Goal: Complete Application Form: Complete application form

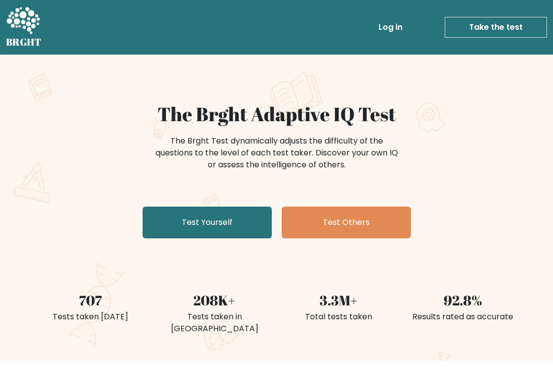
click at [213, 222] on link "Test Yourself" at bounding box center [206, 223] width 129 height 32
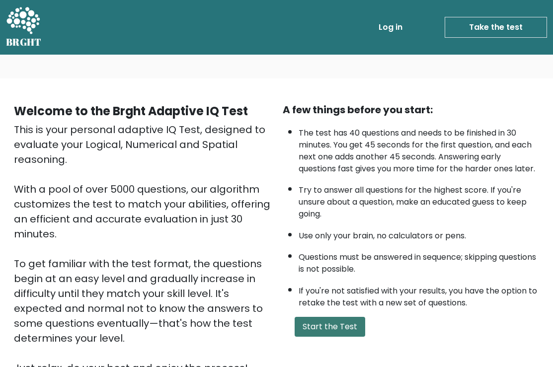
click at [342, 337] on button "Start the Test" at bounding box center [329, 327] width 70 height 20
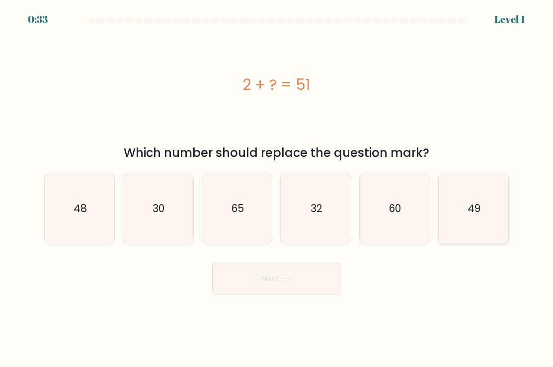
click at [453, 221] on icon "49" at bounding box center [473, 208] width 69 height 69
click at [277, 189] on input "f. 49" at bounding box center [277, 186] width 0 height 5
radio input "true"
click at [278, 284] on button "Next" at bounding box center [276, 279] width 129 height 32
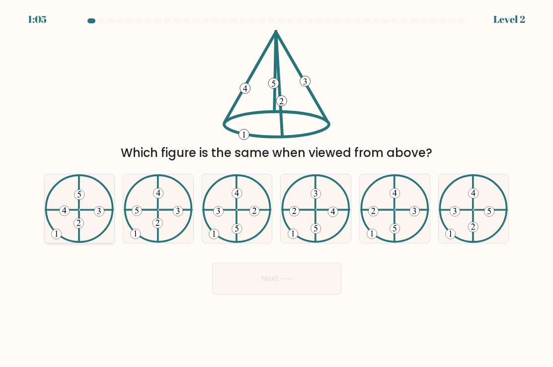
click at [70, 202] on icon at bounding box center [79, 208] width 69 height 69
click at [277, 189] on input "a." at bounding box center [277, 186] width 0 height 5
radio input "true"
click at [241, 283] on button "Next" at bounding box center [276, 279] width 129 height 32
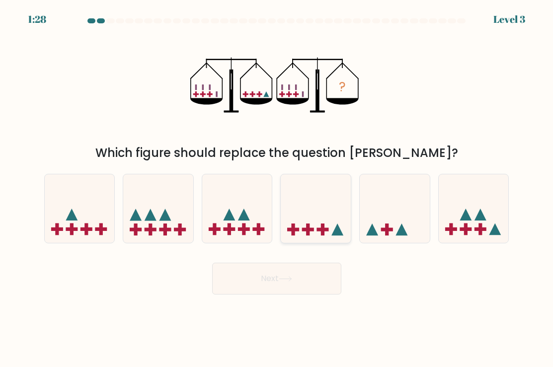
click at [313, 215] on icon at bounding box center [315, 208] width 70 height 58
click at [277, 189] on input "d." at bounding box center [277, 186] width 0 height 5
radio input "true"
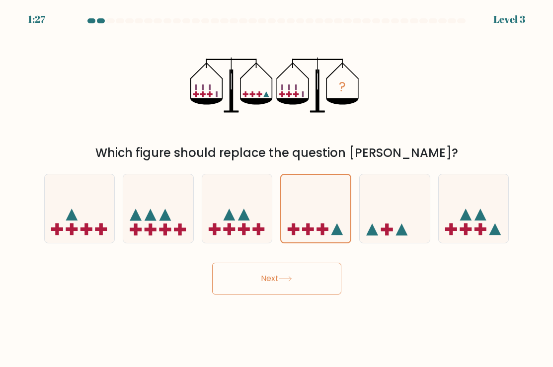
click at [290, 286] on button "Next" at bounding box center [276, 279] width 129 height 32
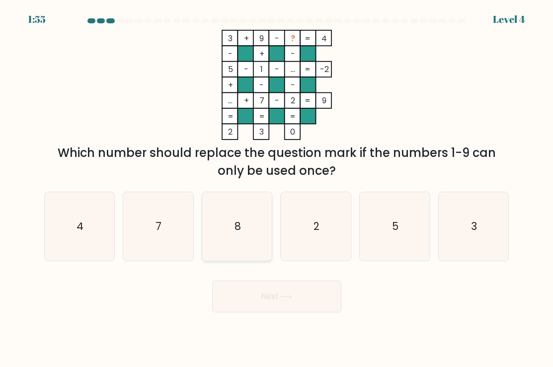
click at [233, 232] on icon "8" at bounding box center [237, 226] width 69 height 69
click at [277, 189] on input "c. 8" at bounding box center [277, 186] width 0 height 5
radio input "true"
click at [231, 299] on button "Next" at bounding box center [276, 296] width 129 height 32
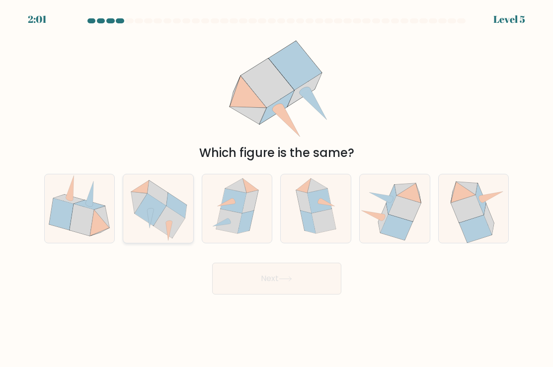
click at [146, 186] on icon at bounding box center [140, 186] width 18 height 13
click at [277, 186] on input "b." at bounding box center [277, 186] width 0 height 5
radio input "true"
click at [295, 280] on button "Next" at bounding box center [276, 279] width 129 height 32
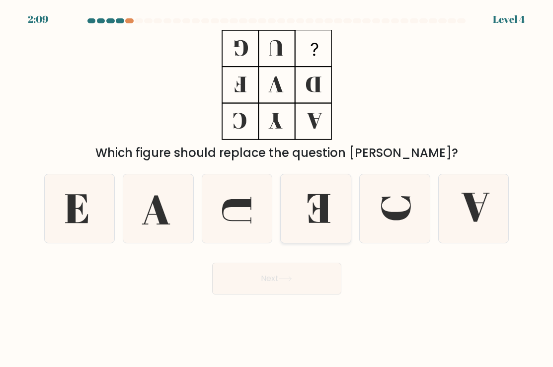
click at [341, 214] on icon at bounding box center [315, 208] width 69 height 69
click at [277, 189] on input "d." at bounding box center [277, 186] width 0 height 5
radio input "true"
click at [280, 273] on button "Next" at bounding box center [276, 279] width 129 height 32
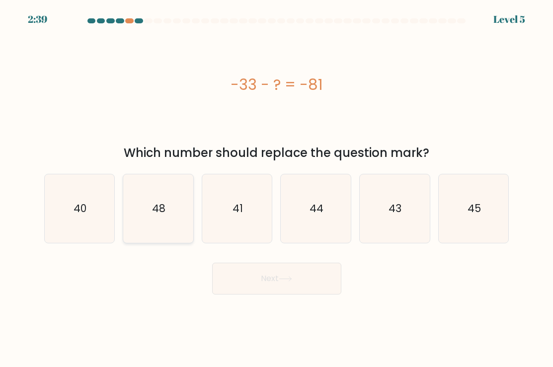
click at [151, 229] on icon "48" at bounding box center [158, 208] width 69 height 69
click at [277, 189] on input "b. 48" at bounding box center [277, 186] width 0 height 5
radio input "true"
click at [229, 269] on button "Next" at bounding box center [276, 279] width 129 height 32
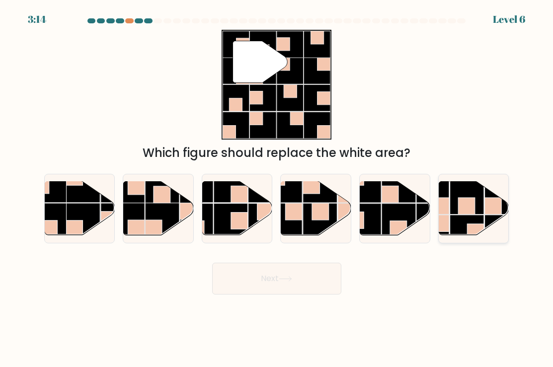
click at [465, 214] on rect at bounding box center [466, 206] width 17 height 17
click at [277, 189] on input "f." at bounding box center [277, 186] width 0 height 5
radio input "true"
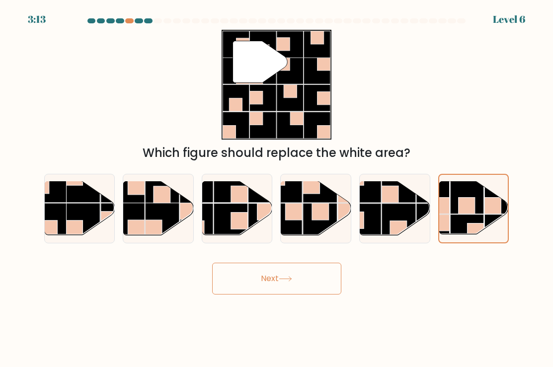
click at [312, 280] on button "Next" at bounding box center [276, 279] width 129 height 32
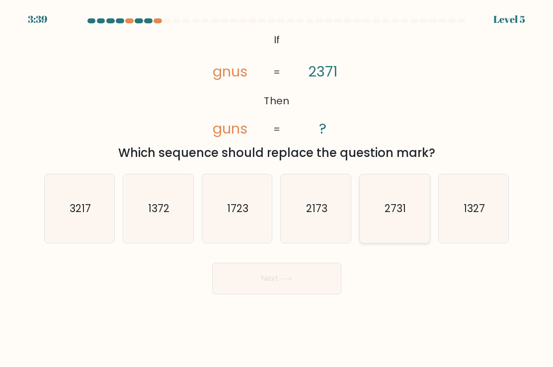
click at [401, 233] on icon "2731" at bounding box center [394, 208] width 69 height 69
click at [277, 189] on input "e. 2731" at bounding box center [277, 186] width 0 height 5
radio input "true"
click at [323, 290] on button "Next" at bounding box center [276, 279] width 129 height 32
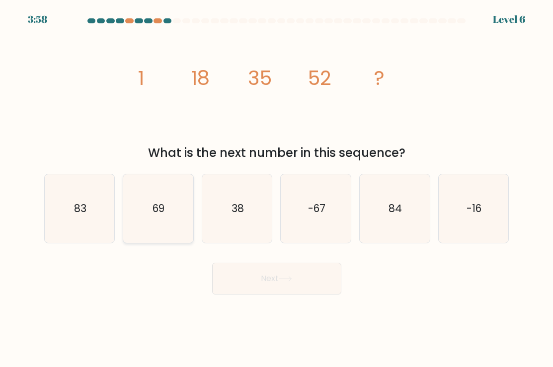
click at [144, 195] on icon "69" at bounding box center [158, 208] width 69 height 69
click at [277, 189] on input "b. 69" at bounding box center [277, 186] width 0 height 5
radio input "true"
click at [238, 275] on button "Next" at bounding box center [276, 279] width 129 height 32
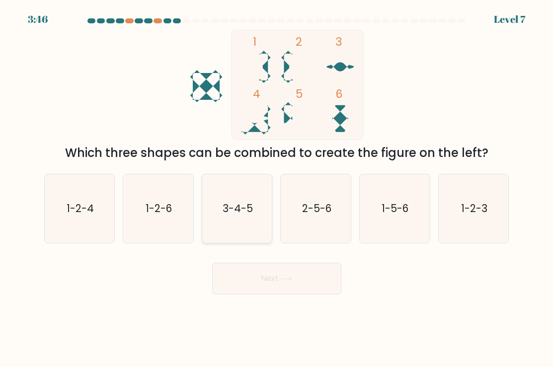
click at [246, 213] on text "3-4-5" at bounding box center [237, 208] width 30 height 14
click at [277, 189] on input "c. 3-4-5" at bounding box center [277, 186] width 0 height 5
radio input "true"
click at [283, 278] on icon at bounding box center [285, 279] width 12 height 4
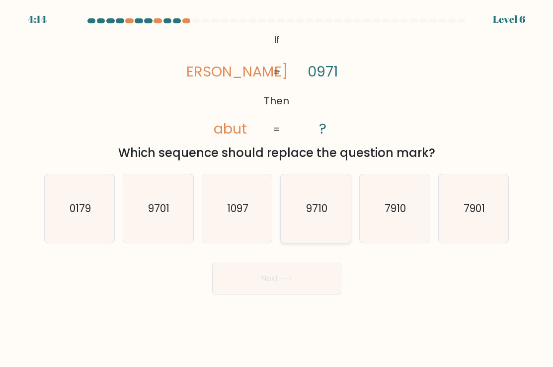
click at [329, 197] on icon "9710" at bounding box center [315, 208] width 69 height 69
click at [277, 189] on input "d. 9710" at bounding box center [277, 186] width 0 height 5
radio input "true"
click at [283, 286] on button "Next" at bounding box center [276, 279] width 129 height 32
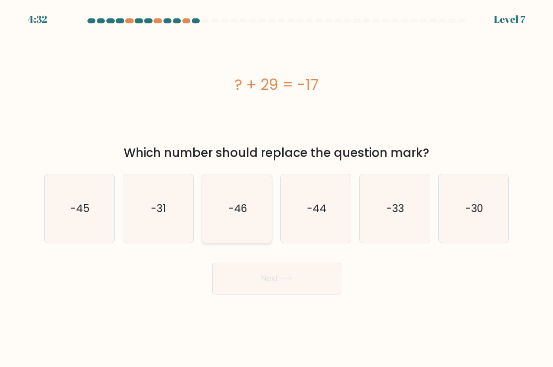
click at [241, 235] on icon "-46" at bounding box center [237, 208] width 69 height 69
click at [277, 189] on input "c. -46" at bounding box center [277, 186] width 0 height 5
radio input "true"
click at [255, 278] on button "Next" at bounding box center [276, 279] width 129 height 32
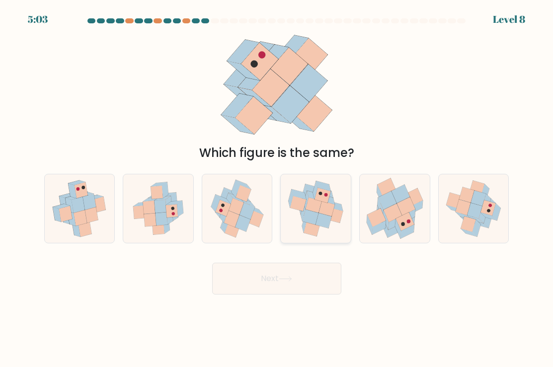
click at [301, 208] on icon at bounding box center [298, 203] width 16 height 15
click at [277, 189] on input "d." at bounding box center [277, 186] width 0 height 5
radio input "true"
click at [292, 274] on button "Next" at bounding box center [276, 279] width 129 height 32
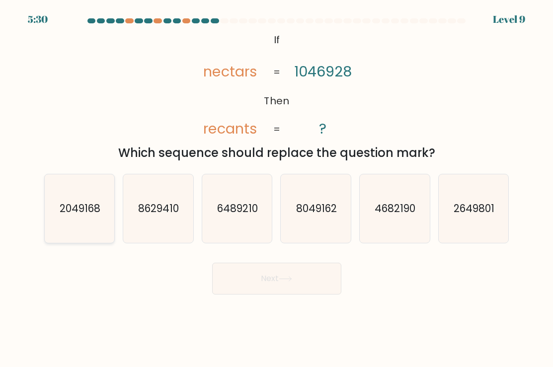
click at [81, 221] on icon "2049168" at bounding box center [79, 208] width 69 height 69
click at [277, 189] on input "a. 2049168" at bounding box center [277, 186] width 0 height 5
radio input "true"
click at [258, 275] on button "Next" at bounding box center [276, 279] width 129 height 32
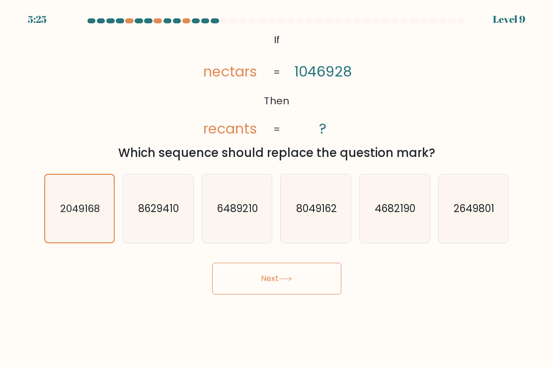
click at [303, 282] on button "Next" at bounding box center [276, 279] width 129 height 32
click at [81, 222] on icon "2049168" at bounding box center [80, 209] width 68 height 68
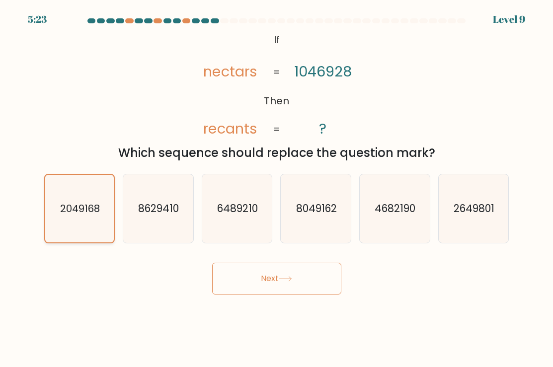
click at [277, 189] on input "a. 2049168" at bounding box center [277, 186] width 0 height 5
click at [143, 220] on icon "8629410" at bounding box center [158, 208] width 69 height 69
click at [277, 189] on input "b. 8629410" at bounding box center [277, 186] width 0 height 5
radio input "true"
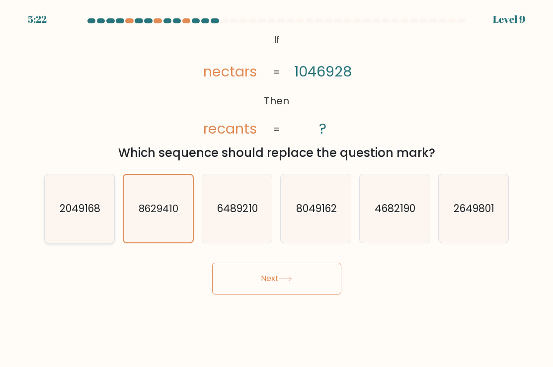
click at [84, 221] on icon "2049168" at bounding box center [79, 208] width 69 height 69
click at [277, 189] on input "a. 2049168" at bounding box center [277, 186] width 0 height 5
radio input "true"
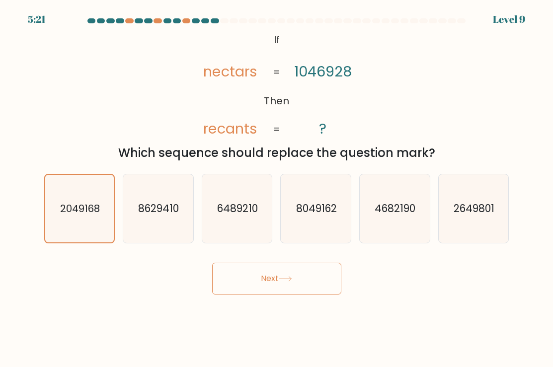
click at [264, 274] on button "Next" at bounding box center [276, 279] width 129 height 32
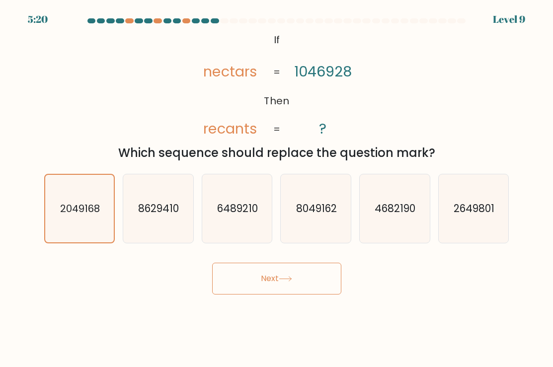
drag, startPoint x: 264, startPoint y: 274, endPoint x: 313, endPoint y: 269, distance: 49.4
click at [313, 274] on button "Next" at bounding box center [276, 279] width 129 height 32
click at [313, 268] on button "Next" at bounding box center [276, 279] width 129 height 32
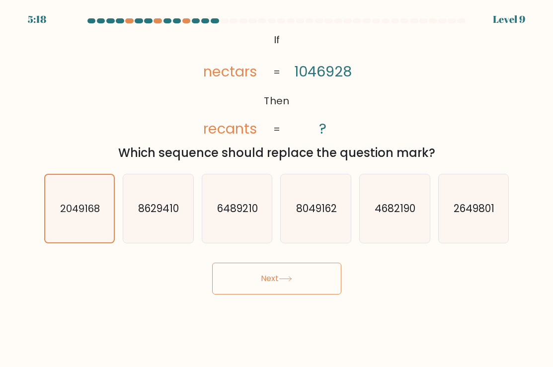
click at [358, 228] on div "e. 4682190" at bounding box center [394, 208] width 79 height 69
click at [395, 213] on text "4682190" at bounding box center [395, 208] width 41 height 14
click at [277, 189] on input "e. 4682190" at bounding box center [277, 186] width 0 height 5
radio input "true"
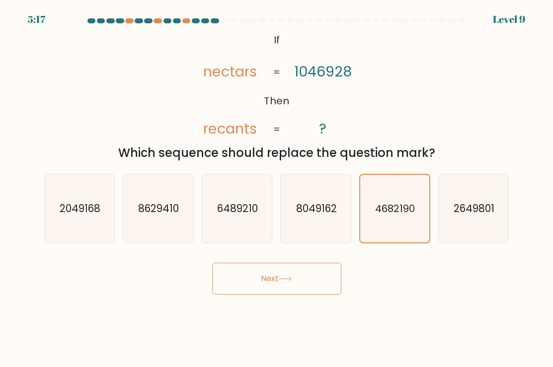
click at [436, 211] on div "f. 2649801" at bounding box center [473, 208] width 79 height 69
click at [50, 208] on icon "2049168" at bounding box center [79, 208] width 69 height 69
click at [277, 189] on input "a. 2049168" at bounding box center [277, 186] width 0 height 5
radio input "true"
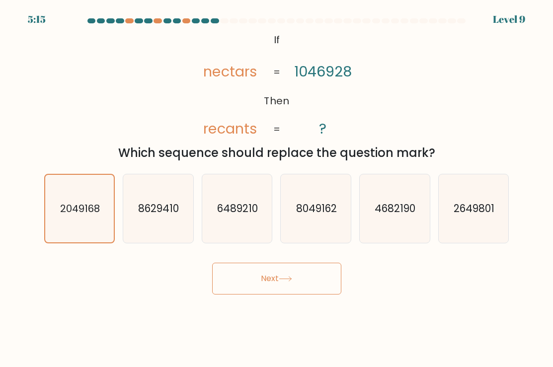
click at [282, 278] on icon at bounding box center [284, 278] width 13 height 5
click at [190, 194] on icon "8629410" at bounding box center [158, 208] width 69 height 69
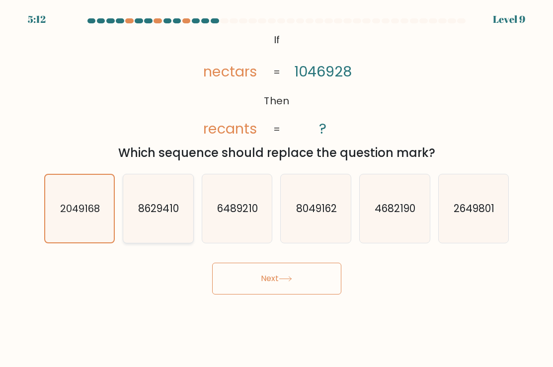
click at [277, 189] on input "b. 8629410" at bounding box center [277, 186] width 0 height 5
radio input "true"
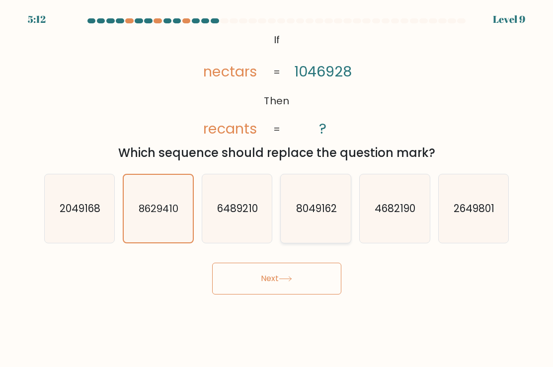
drag, startPoint x: 269, startPoint y: 197, endPoint x: 327, endPoint y: 194, distance: 57.7
click at [270, 197] on icon "6489210" at bounding box center [237, 208] width 69 height 69
click at [277, 189] on input "c. 6489210" at bounding box center [277, 186] width 0 height 5
radio input "true"
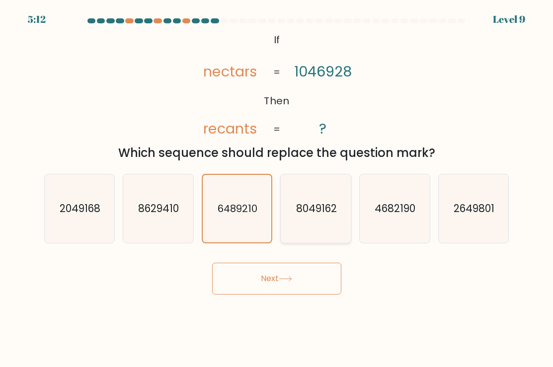
click at [327, 194] on icon "8049162" at bounding box center [315, 208] width 69 height 69
click at [277, 189] on input "d. 8049162" at bounding box center [277, 186] width 0 height 5
radio input "true"
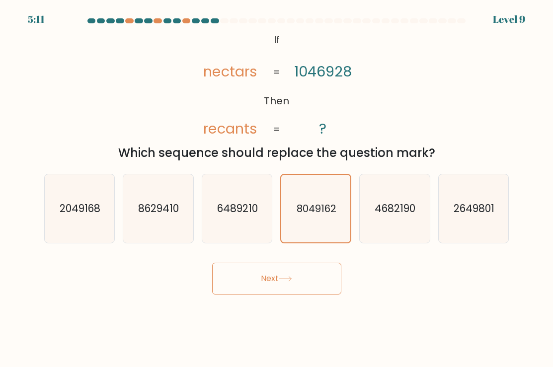
click at [225, 296] on body "5:11 Level 9 If" at bounding box center [276, 183] width 553 height 367
click at [273, 275] on button "Next" at bounding box center [276, 279] width 129 height 32
drag, startPoint x: 37, startPoint y: 208, endPoint x: 67, endPoint y: 208, distance: 30.3
click at [67, 208] on form "If ?" at bounding box center [276, 156] width 553 height 276
click at [67, 209] on text "2049168" at bounding box center [80, 208] width 41 height 14
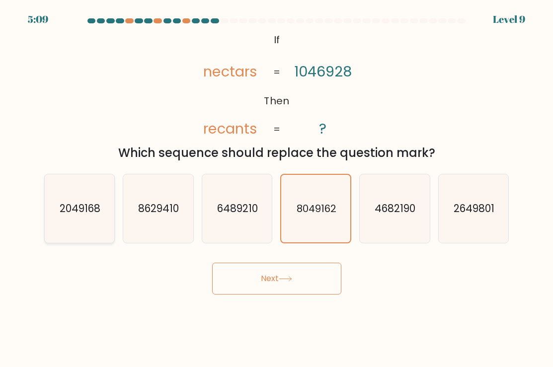
click at [277, 189] on input "a. 2049168" at bounding box center [277, 186] width 0 height 5
radio input "true"
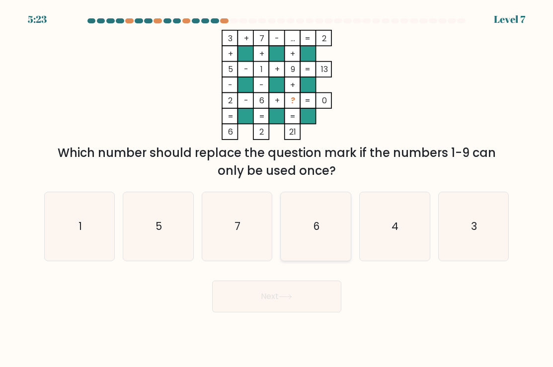
drag, startPoint x: 311, startPoint y: 237, endPoint x: 307, endPoint y: 243, distance: 6.5
click at [311, 237] on icon "6" at bounding box center [315, 226] width 69 height 69
click at [277, 189] on input "d. 6" at bounding box center [277, 186] width 0 height 5
radio input "true"
click at [278, 293] on button "Next" at bounding box center [276, 296] width 129 height 32
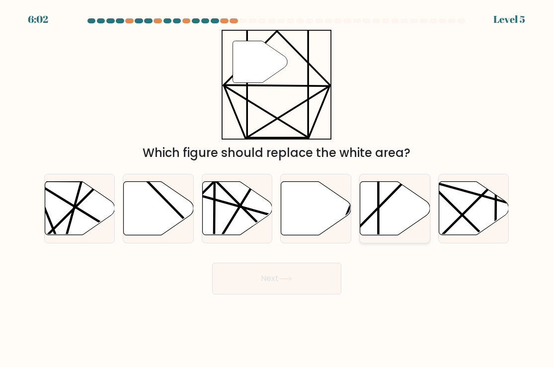
click at [398, 214] on icon at bounding box center [395, 208] width 70 height 54
click at [277, 189] on input "e." at bounding box center [277, 186] width 0 height 5
radio input "true"
click at [312, 281] on button "Next" at bounding box center [276, 279] width 129 height 32
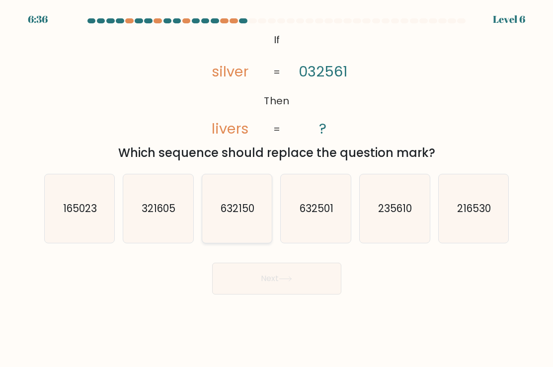
click at [229, 222] on icon "632150" at bounding box center [237, 208] width 69 height 69
click at [277, 189] on input "c. 632150" at bounding box center [277, 186] width 0 height 5
radio input "true"
click at [248, 283] on button "Next" at bounding box center [276, 279] width 129 height 32
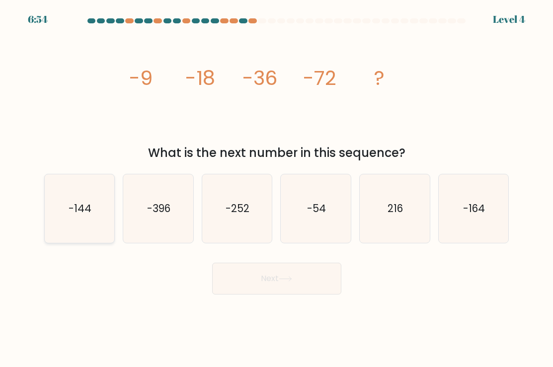
click at [54, 206] on icon "-144" at bounding box center [79, 208] width 69 height 69
click at [277, 189] on input "a. -144" at bounding box center [277, 186] width 0 height 5
radio input "true"
click at [289, 280] on icon at bounding box center [284, 278] width 13 height 5
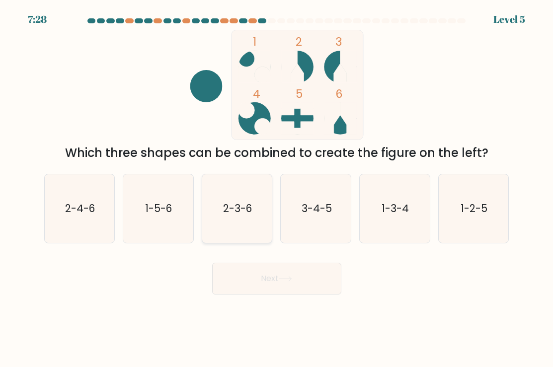
click at [228, 214] on text "2-3-6" at bounding box center [237, 208] width 29 height 14
click at [277, 189] on input "c. 2-3-6" at bounding box center [277, 186] width 0 height 5
radio input "true"
click at [252, 270] on button "Next" at bounding box center [276, 279] width 129 height 32
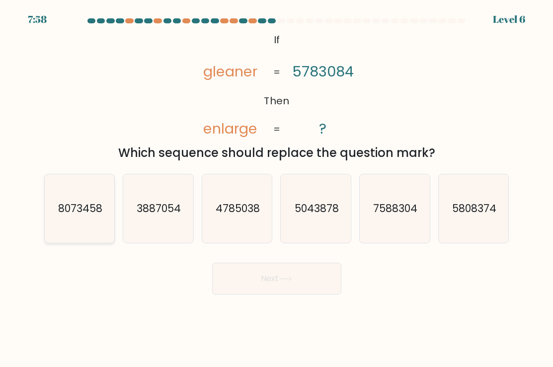
click at [67, 231] on icon "8073458" at bounding box center [79, 208] width 69 height 69
click at [277, 189] on input "a. 8073458" at bounding box center [277, 186] width 0 height 5
radio input "true"
click at [289, 289] on button "Next" at bounding box center [276, 279] width 129 height 32
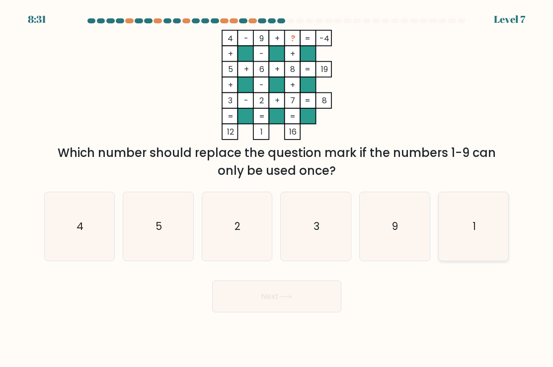
click at [503, 239] on icon "1" at bounding box center [473, 226] width 69 height 69
click at [277, 189] on input "f. 1" at bounding box center [277, 186] width 0 height 5
radio input "true"
click at [303, 304] on button "Next" at bounding box center [276, 296] width 129 height 32
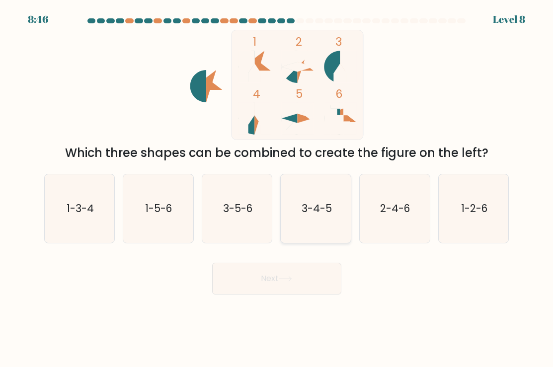
click at [324, 199] on icon "3-4-5" at bounding box center [315, 208] width 69 height 69
click at [277, 189] on input "d. 3-4-5" at bounding box center [277, 186] width 0 height 5
radio input "true"
click at [310, 271] on button "Next" at bounding box center [276, 279] width 129 height 32
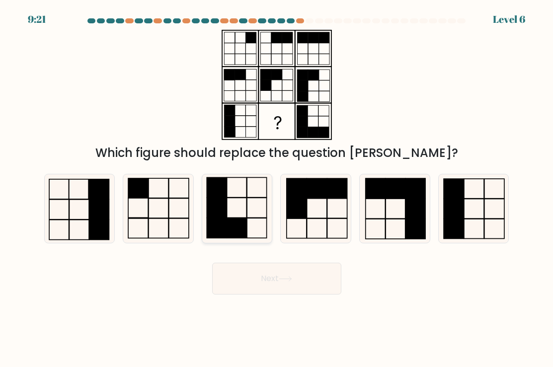
click at [256, 208] on icon at bounding box center [237, 208] width 69 height 69
click at [277, 189] on input "c." at bounding box center [277, 186] width 0 height 5
radio input "true"
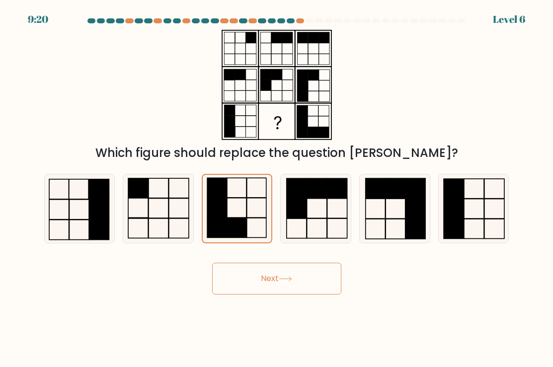
click at [267, 273] on button "Next" at bounding box center [276, 279] width 129 height 32
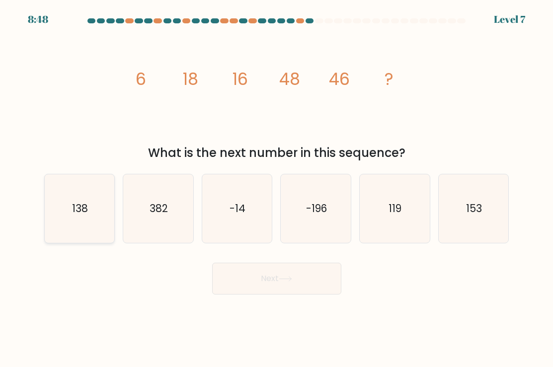
click at [77, 216] on icon "138" at bounding box center [79, 208] width 69 height 69
click at [277, 189] on input "a. 138" at bounding box center [277, 186] width 0 height 5
radio input "true"
click at [311, 288] on button "Next" at bounding box center [276, 279] width 129 height 32
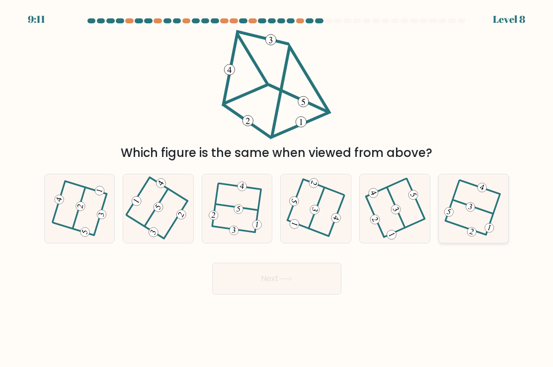
click at [478, 227] on icon at bounding box center [473, 208] width 53 height 55
click at [277, 189] on input "f." at bounding box center [277, 186] width 0 height 5
radio input "true"
click at [306, 290] on button "Next" at bounding box center [276, 279] width 129 height 32
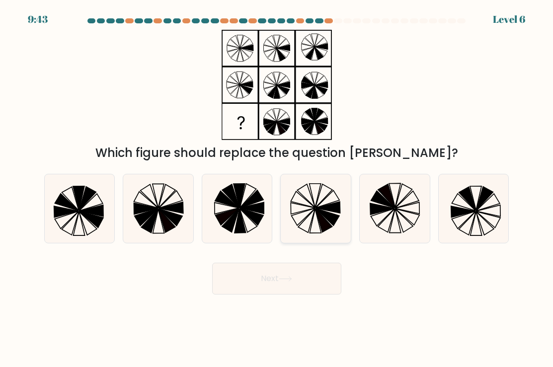
click at [321, 205] on icon at bounding box center [315, 208] width 69 height 69
click at [277, 189] on input "d." at bounding box center [277, 186] width 0 height 5
radio input "true"
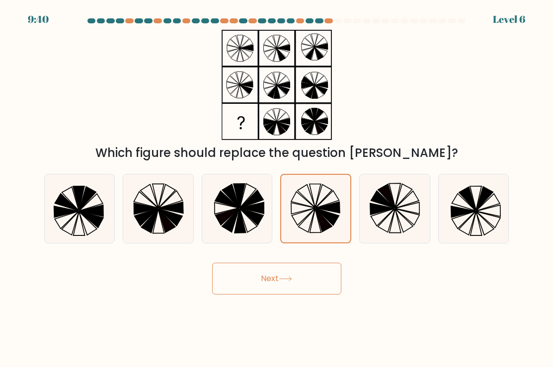
click at [294, 275] on button "Next" at bounding box center [276, 279] width 129 height 32
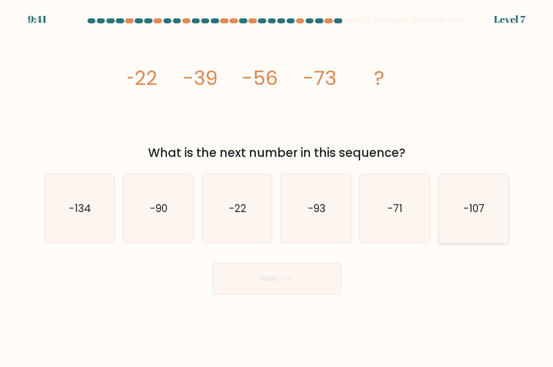
click at [492, 197] on icon "-107" at bounding box center [473, 208] width 69 height 69
click at [277, 189] on input "f. -107" at bounding box center [277, 186] width 0 height 5
radio input "true"
click at [269, 287] on button "Next" at bounding box center [276, 279] width 129 height 32
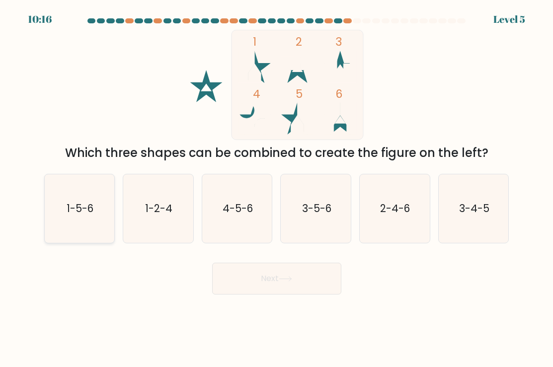
click at [63, 198] on icon "1-5-6" at bounding box center [79, 208] width 69 height 69
click at [277, 189] on input "a. 1-5-6" at bounding box center [277, 186] width 0 height 5
radio input "true"
click at [272, 281] on button "Next" at bounding box center [276, 279] width 129 height 32
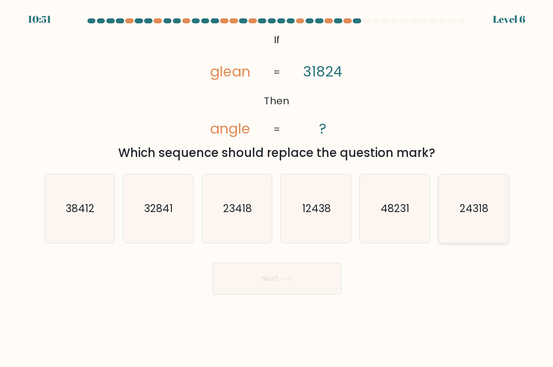
click at [475, 226] on icon "24318" at bounding box center [473, 208] width 69 height 69
click at [277, 189] on input "f. 24318" at bounding box center [277, 186] width 0 height 5
radio input "true"
click at [271, 285] on button "Next" at bounding box center [276, 279] width 129 height 32
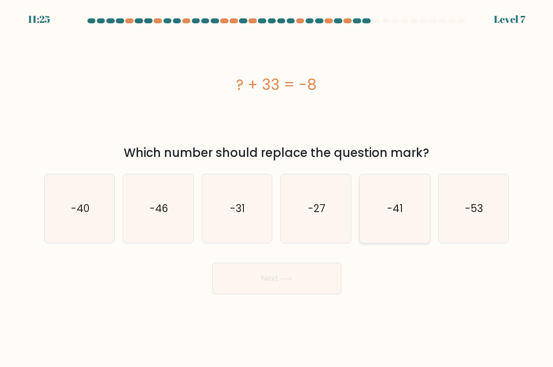
click at [404, 203] on icon "-41" at bounding box center [394, 208] width 69 height 69
click at [277, 189] on input "e. -41" at bounding box center [277, 186] width 0 height 5
radio input "true"
click at [271, 278] on button "Next" at bounding box center [276, 279] width 129 height 32
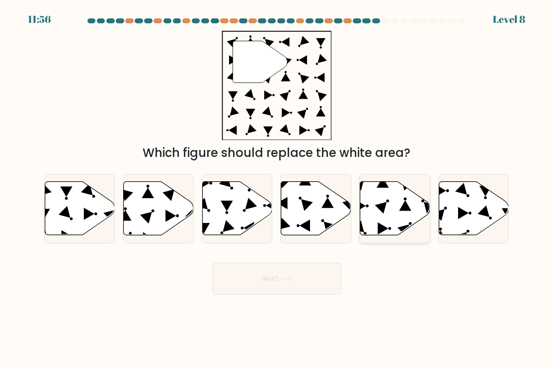
click at [418, 199] on icon at bounding box center [395, 208] width 70 height 54
click at [277, 189] on input "e." at bounding box center [277, 186] width 0 height 5
radio input "true"
click at [279, 285] on button "Next" at bounding box center [276, 279] width 129 height 32
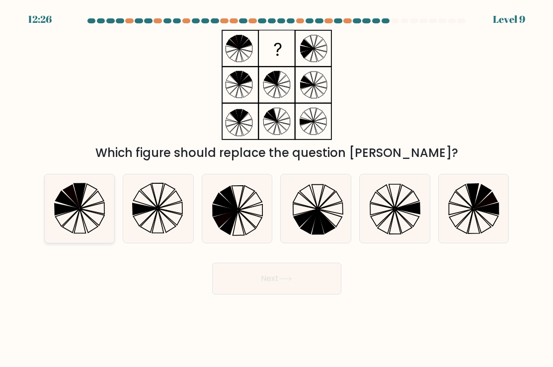
click at [62, 187] on icon at bounding box center [79, 208] width 69 height 69
click at [277, 187] on input "a." at bounding box center [277, 186] width 0 height 5
radio input "true"
click at [302, 280] on button "Next" at bounding box center [276, 279] width 129 height 32
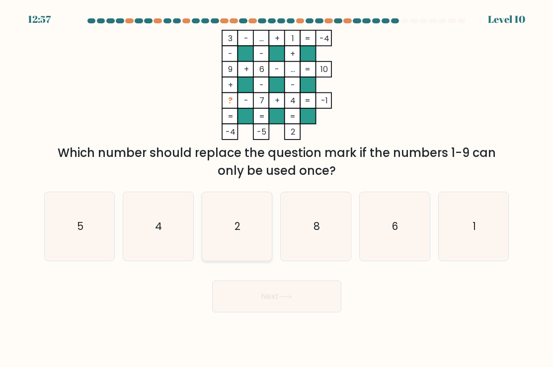
click at [226, 201] on icon "2" at bounding box center [237, 226] width 69 height 69
click at [277, 189] on input "c. 2" at bounding box center [277, 186] width 0 height 5
radio input "true"
click at [247, 306] on button "Next" at bounding box center [276, 296] width 129 height 32
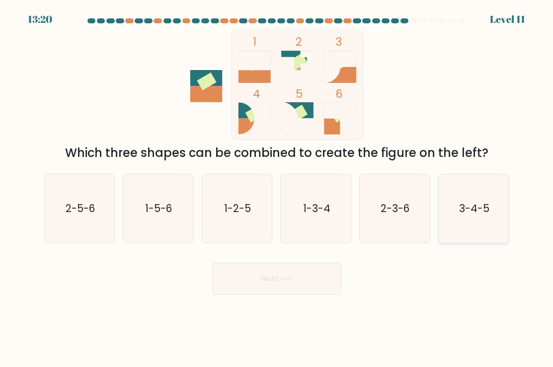
click at [450, 224] on icon "3-4-5" at bounding box center [473, 208] width 69 height 69
click at [277, 189] on input "f. 3-4-5" at bounding box center [277, 186] width 0 height 5
radio input "true"
click at [297, 275] on button "Next" at bounding box center [276, 279] width 129 height 32
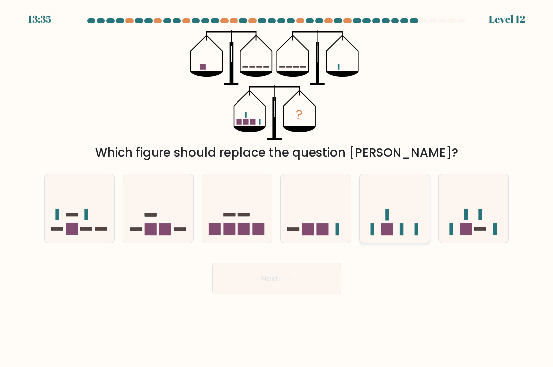
click at [408, 235] on icon at bounding box center [394, 208] width 70 height 58
click at [277, 189] on input "e." at bounding box center [277, 186] width 0 height 5
radio input "true"
click at [314, 282] on button "Next" at bounding box center [276, 279] width 129 height 32
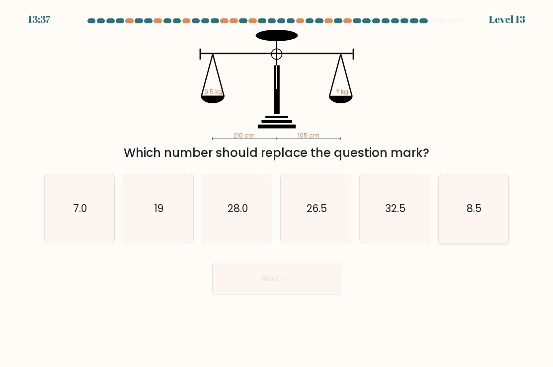
click at [447, 227] on icon "8.5" at bounding box center [473, 208] width 69 height 69
click at [277, 189] on input "f. 8.5" at bounding box center [277, 186] width 0 height 5
radio input "true"
click at [256, 288] on button "Next" at bounding box center [276, 279] width 129 height 32
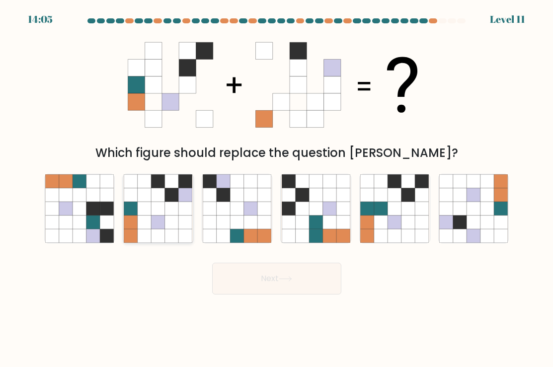
click at [170, 221] on icon at bounding box center [171, 221] width 13 height 13
click at [277, 189] on input "b." at bounding box center [277, 186] width 0 height 5
radio input "true"
click at [266, 286] on button "Next" at bounding box center [276, 279] width 129 height 32
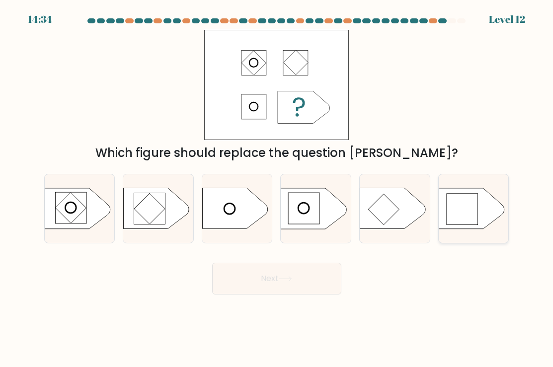
click at [457, 192] on icon at bounding box center [471, 208] width 66 height 41
click at [277, 189] on input "f." at bounding box center [277, 186] width 0 height 5
radio input "true"
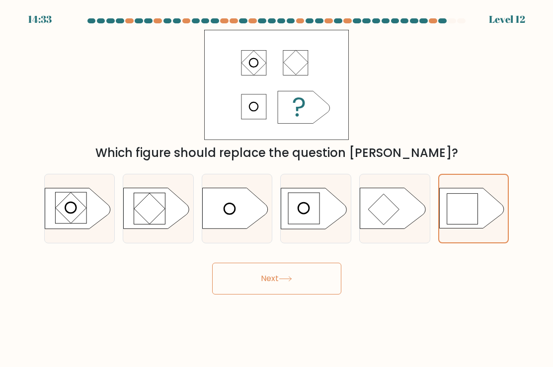
click at [290, 280] on icon at bounding box center [284, 278] width 13 height 5
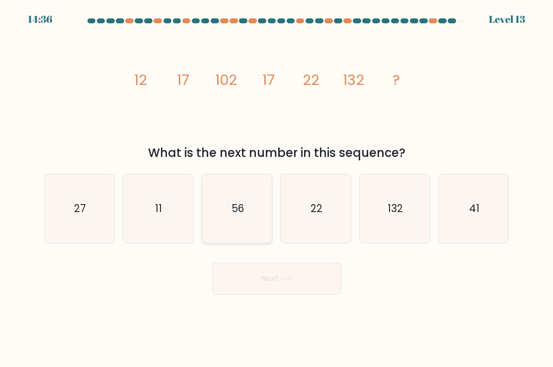
click at [236, 213] on text "56" at bounding box center [237, 208] width 12 height 14
click at [277, 189] on input "c. 56" at bounding box center [277, 186] width 0 height 5
radio input "true"
click at [309, 274] on button "Next" at bounding box center [276, 279] width 129 height 32
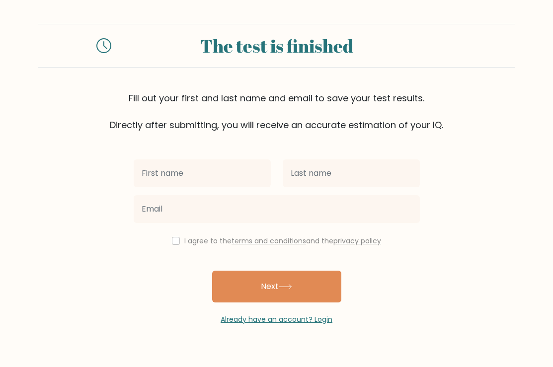
click at [178, 244] on div "I agree to the terms and conditions and the privacy policy" at bounding box center [277, 241] width 298 height 12
click at [176, 244] on input "checkbox" at bounding box center [176, 241] width 8 height 8
checkbox input "true"
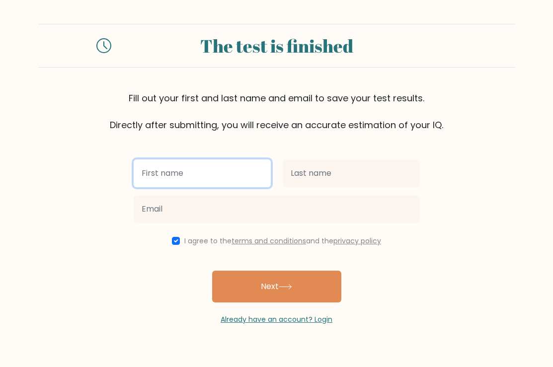
click at [221, 176] on input "text" at bounding box center [202, 173] width 137 height 28
type input "fatima"
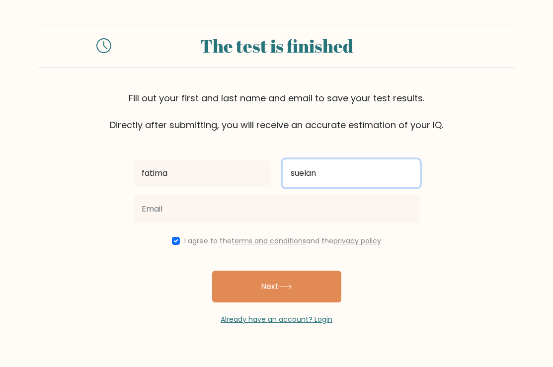
type input "suelan"
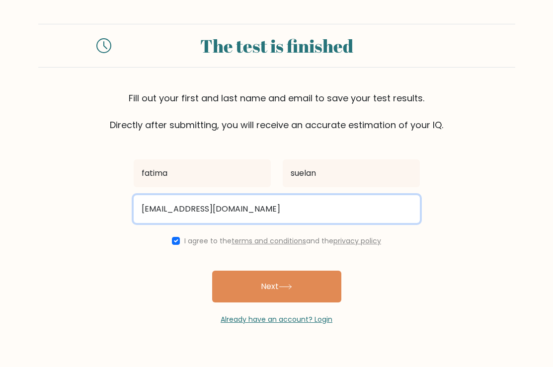
type input "fatsuelan@gmail.com"
click at [276, 287] on button "Next" at bounding box center [276, 287] width 129 height 32
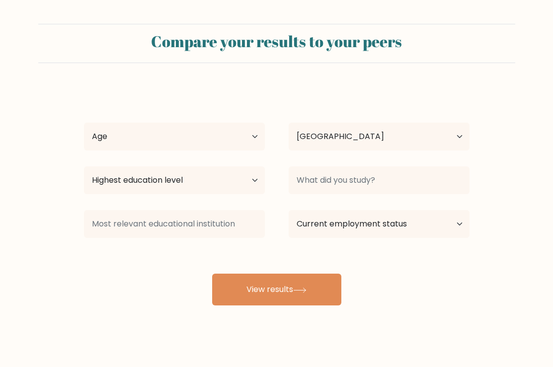
select select "PH"
click at [197, 138] on select "Age Under 18 years old 18-24 years old 25-34 years old 35-44 years old 45-54 ye…" at bounding box center [174, 137] width 181 height 28
select select "25_34"
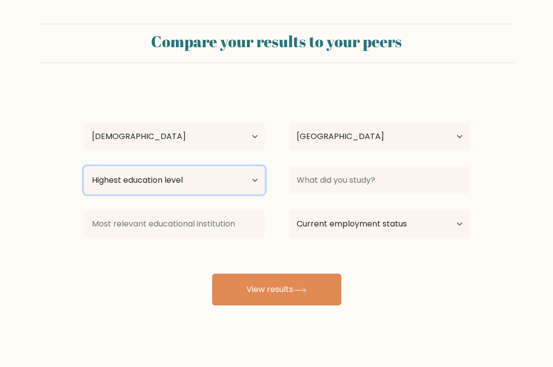
select select "bachelors_degree"
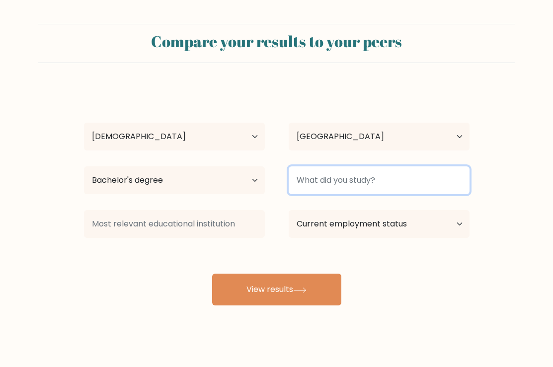
click at [358, 180] on input at bounding box center [378, 180] width 181 height 28
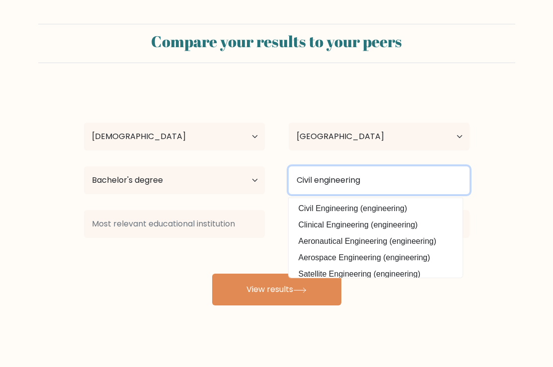
type input "Civil engineering"
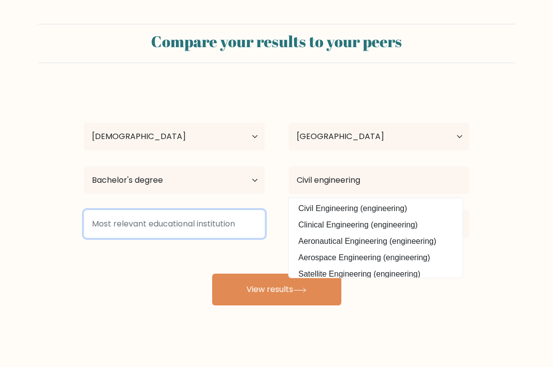
click at [192, 212] on input at bounding box center [174, 224] width 181 height 28
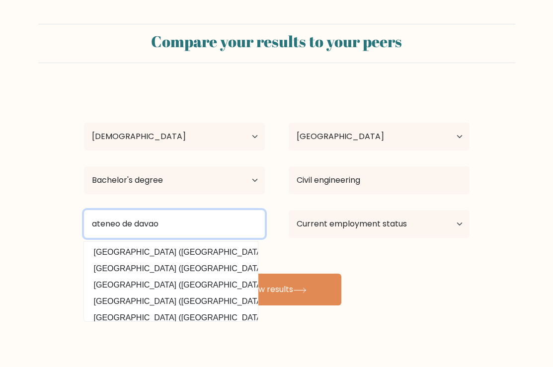
type input "ateneo de davao"
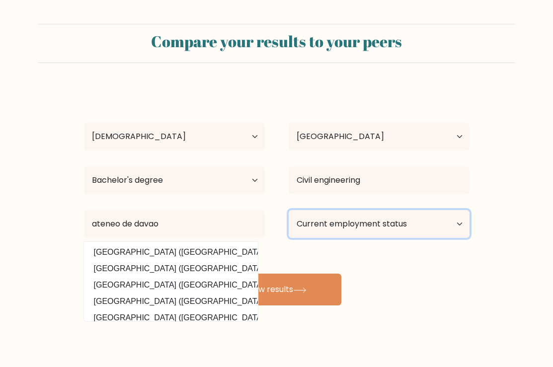
click at [327, 230] on select "Current employment status Employed Student Retired Other / prefer not to answer" at bounding box center [378, 224] width 181 height 28
select select "other"
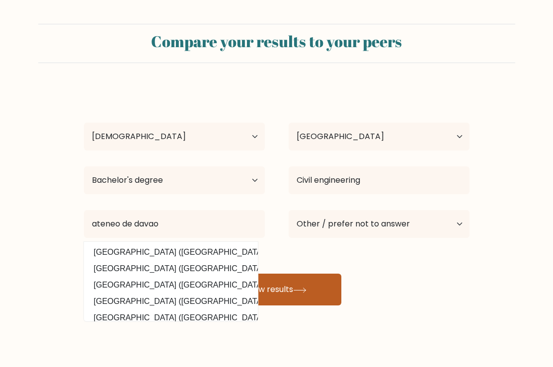
click at [296, 278] on button "View results" at bounding box center [276, 290] width 129 height 32
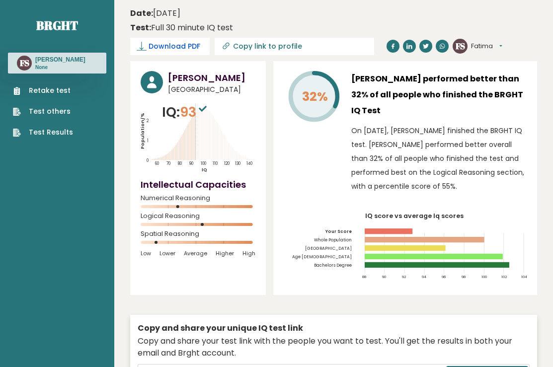
click at [168, 48] on span "Download PDF" at bounding box center [174, 46] width 52 height 10
